Goal: Task Accomplishment & Management: Use online tool/utility

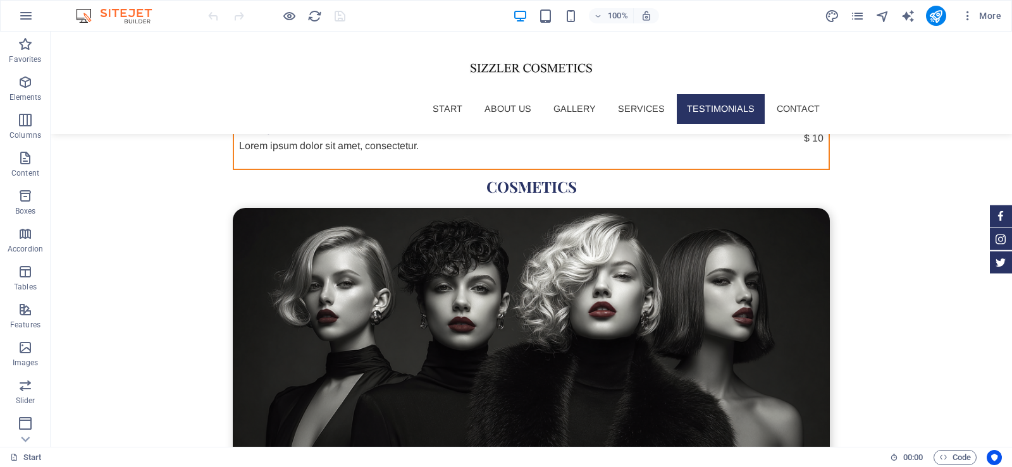
scroll to position [4245, 0]
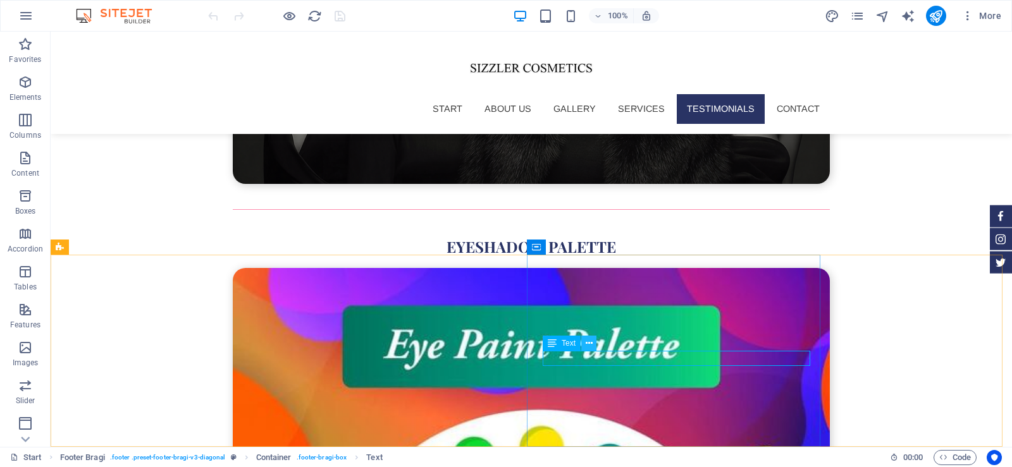
click at [592, 342] on icon at bounding box center [588, 343] width 7 height 13
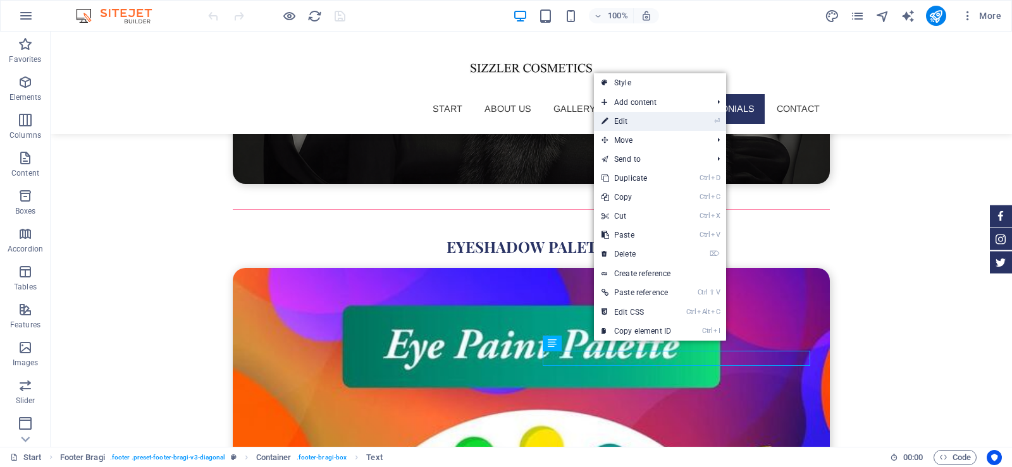
click at [630, 124] on link "⏎ Edit" at bounding box center [636, 121] width 85 height 19
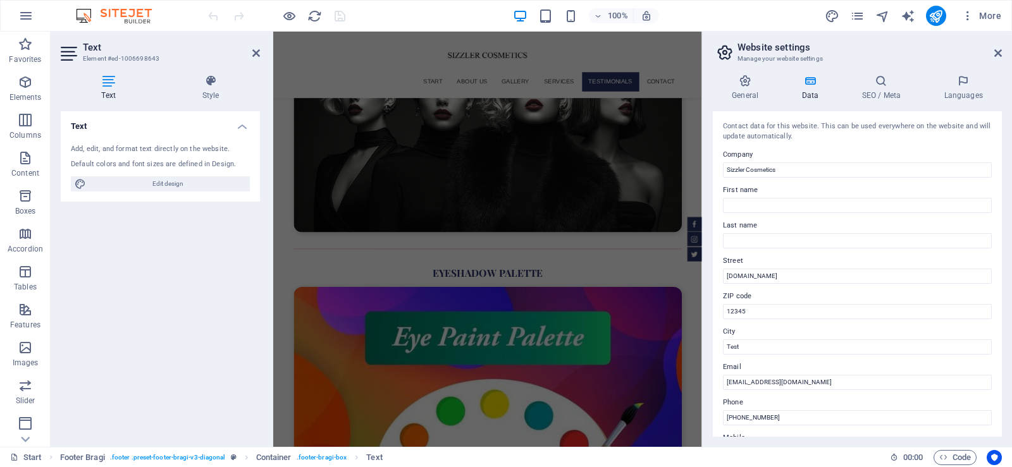
scroll to position [4067, 0]
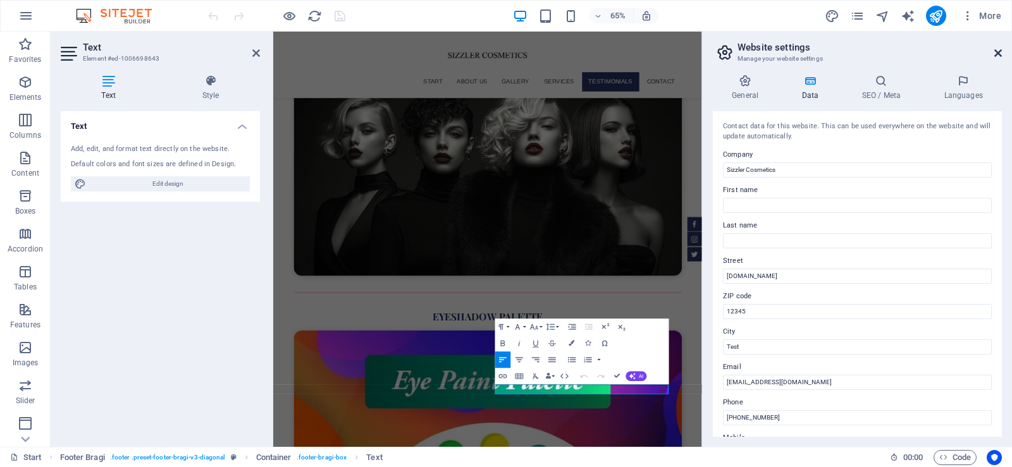
click at [996, 55] on icon at bounding box center [998, 53] width 8 height 10
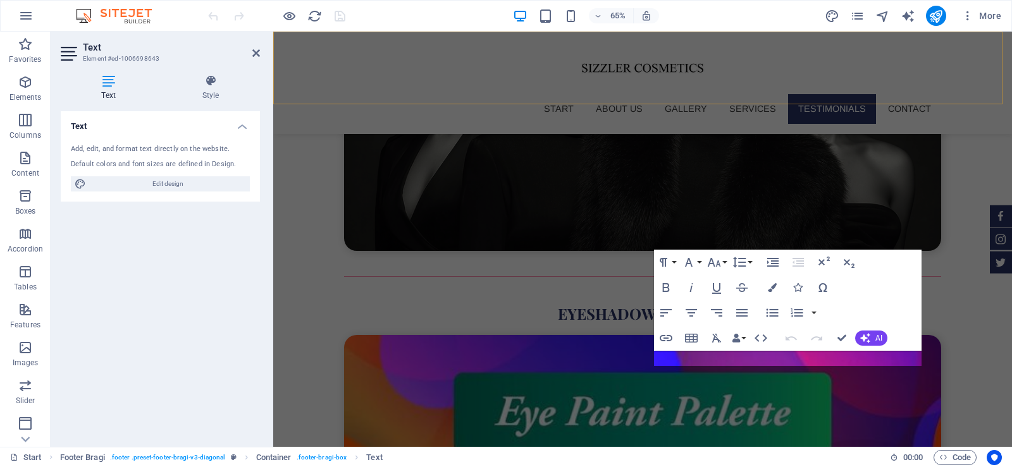
scroll to position [4134, 0]
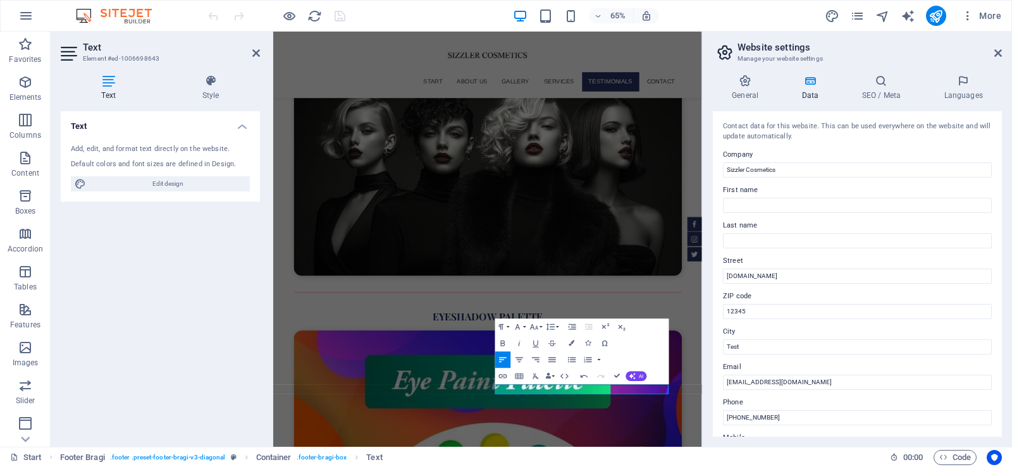
scroll to position [0, 8]
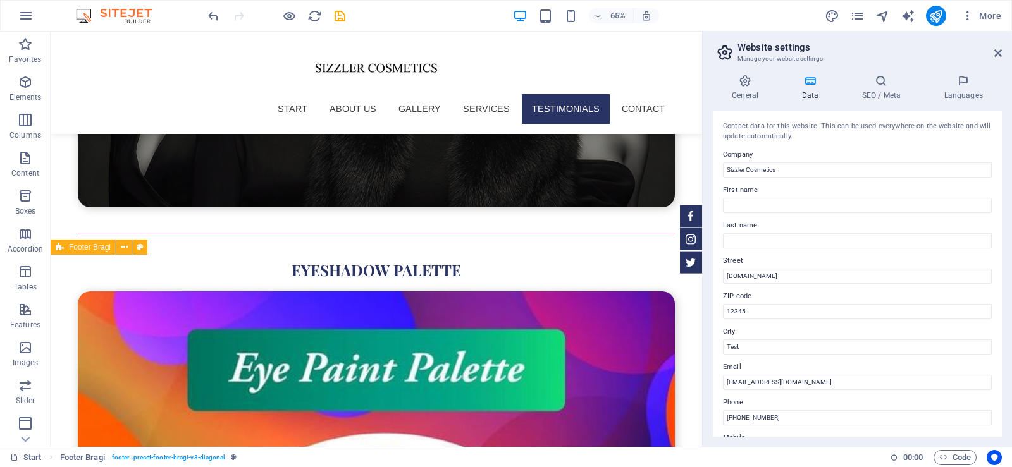
scroll to position [4090, 0]
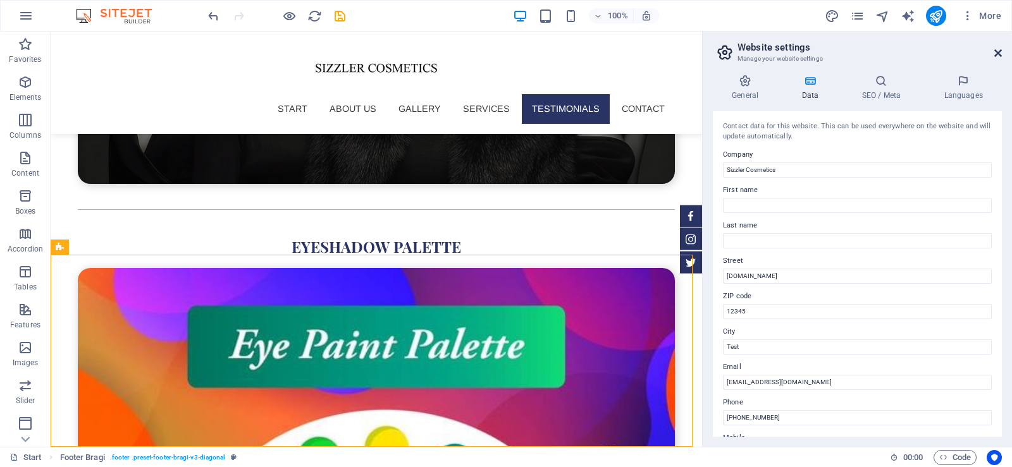
click at [1001, 48] on icon at bounding box center [998, 53] width 8 height 10
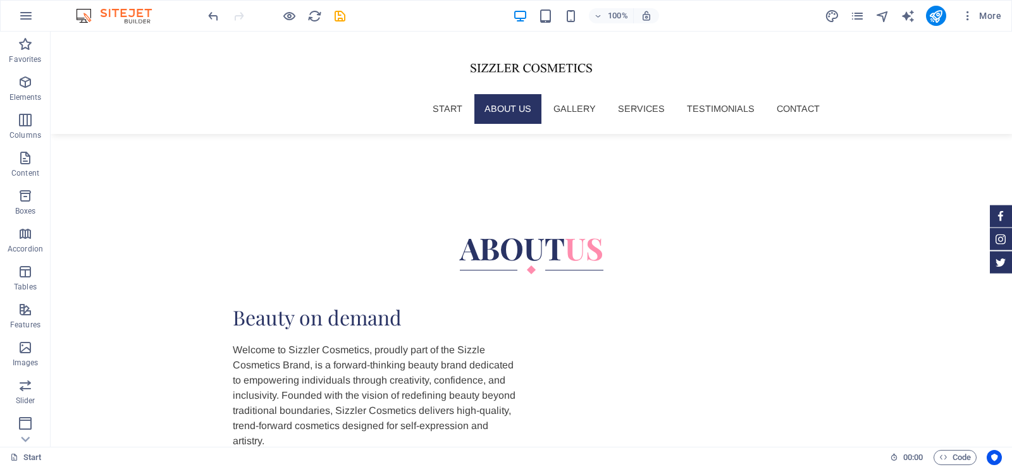
scroll to position [707, 0]
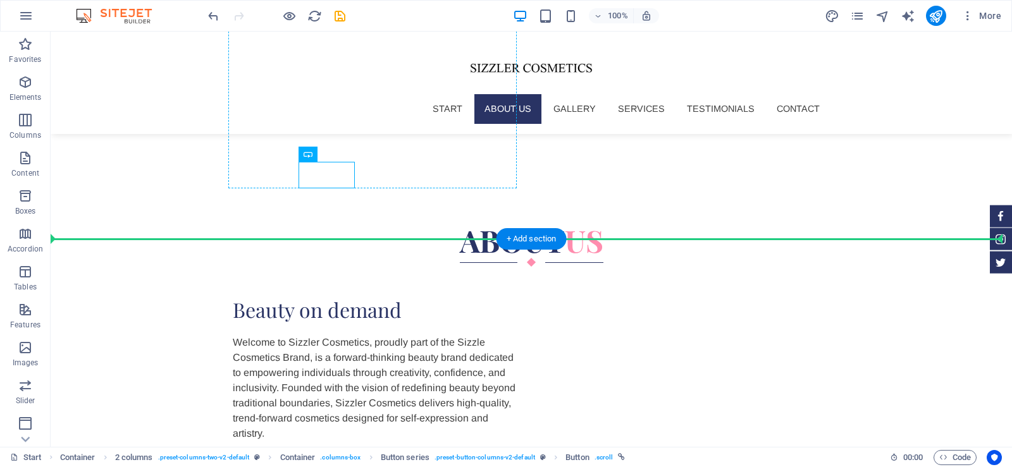
drag, startPoint x: 326, startPoint y: 176, endPoint x: 372, endPoint y: 174, distance: 46.8
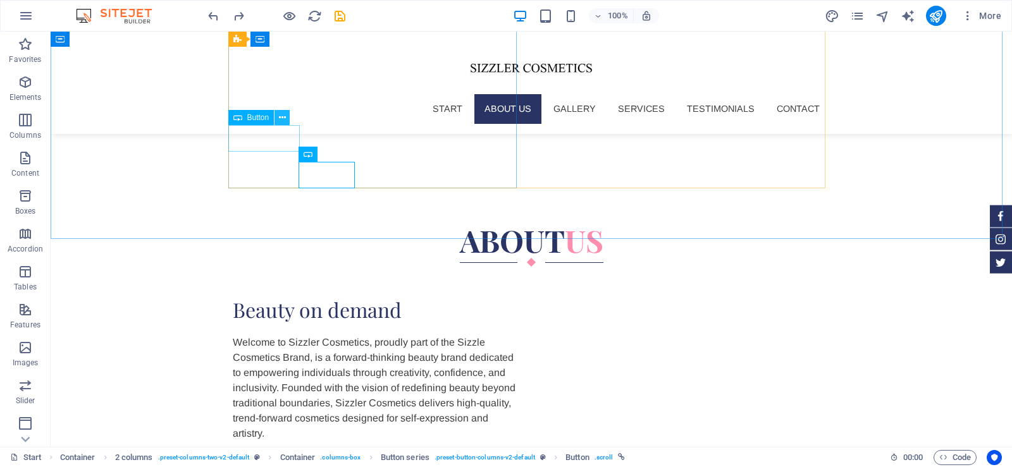
click at [282, 114] on icon at bounding box center [282, 117] width 7 height 13
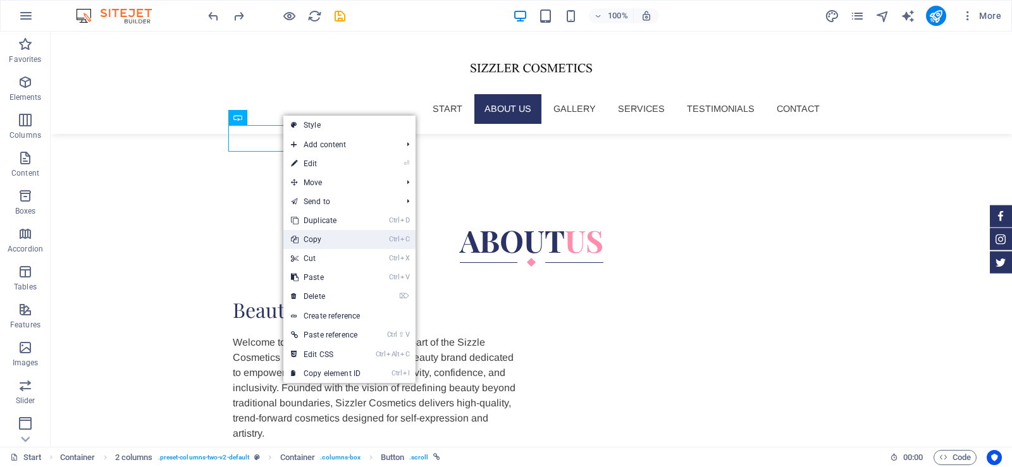
click at [327, 236] on link "Ctrl C Copy" at bounding box center [325, 239] width 85 height 19
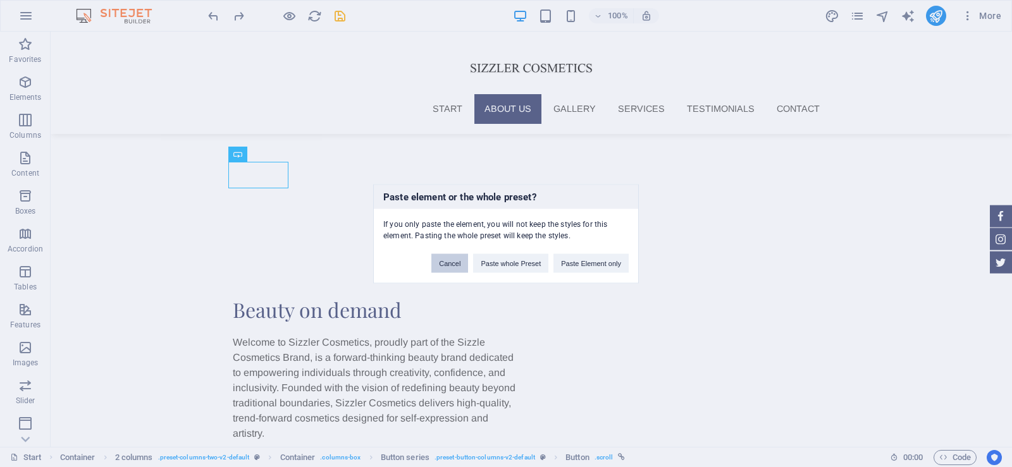
click at [455, 264] on button "Cancel" at bounding box center [449, 263] width 37 height 19
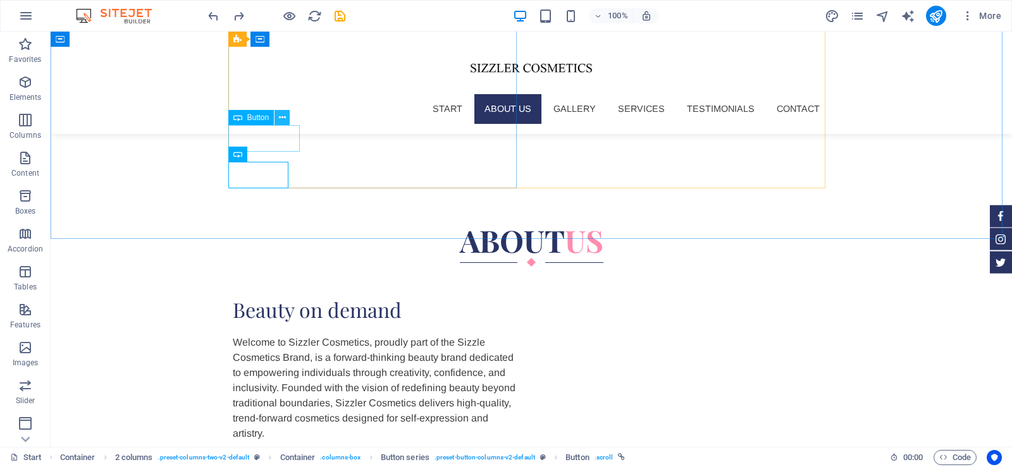
click at [286, 114] on button at bounding box center [281, 117] width 15 height 15
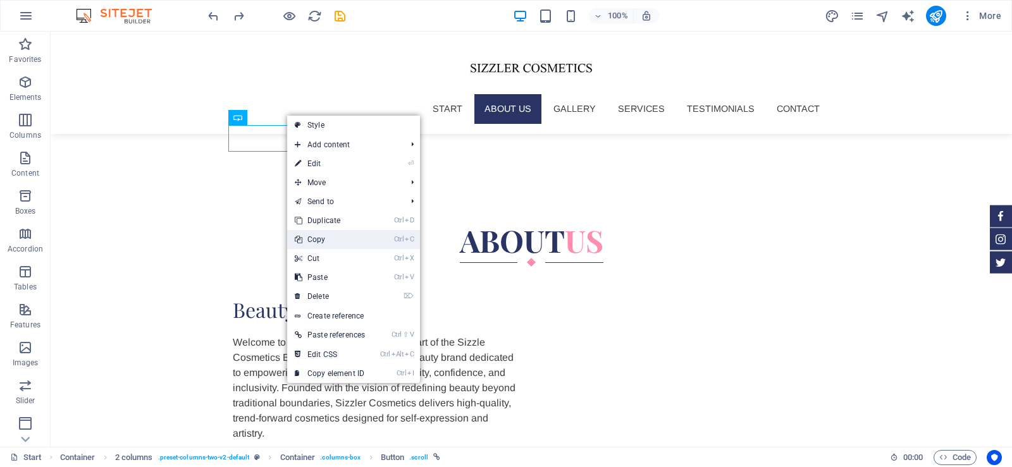
click at [336, 238] on link "Ctrl C Copy" at bounding box center [329, 239] width 85 height 19
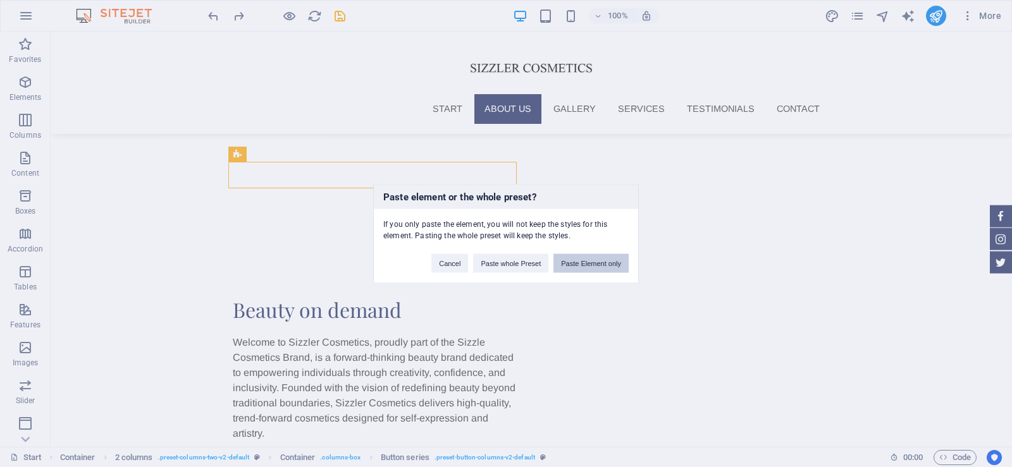
click at [588, 265] on button "Paste Element only" at bounding box center [590, 263] width 75 height 19
